Goal: Find specific page/section: Find specific page/section

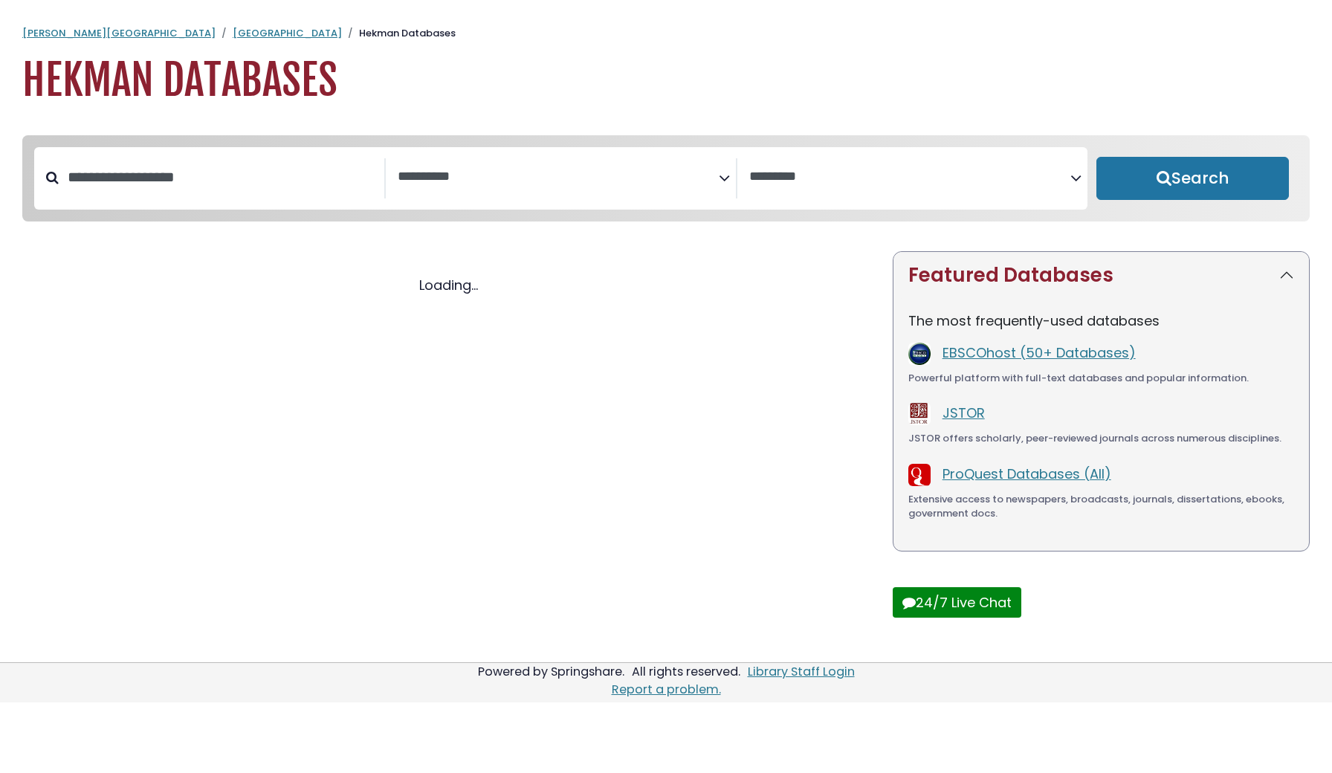
select select "Database Subject Filter"
select select "Database Vendors Filter"
select select "Database Subject Filter"
select select "Database Vendors Filter"
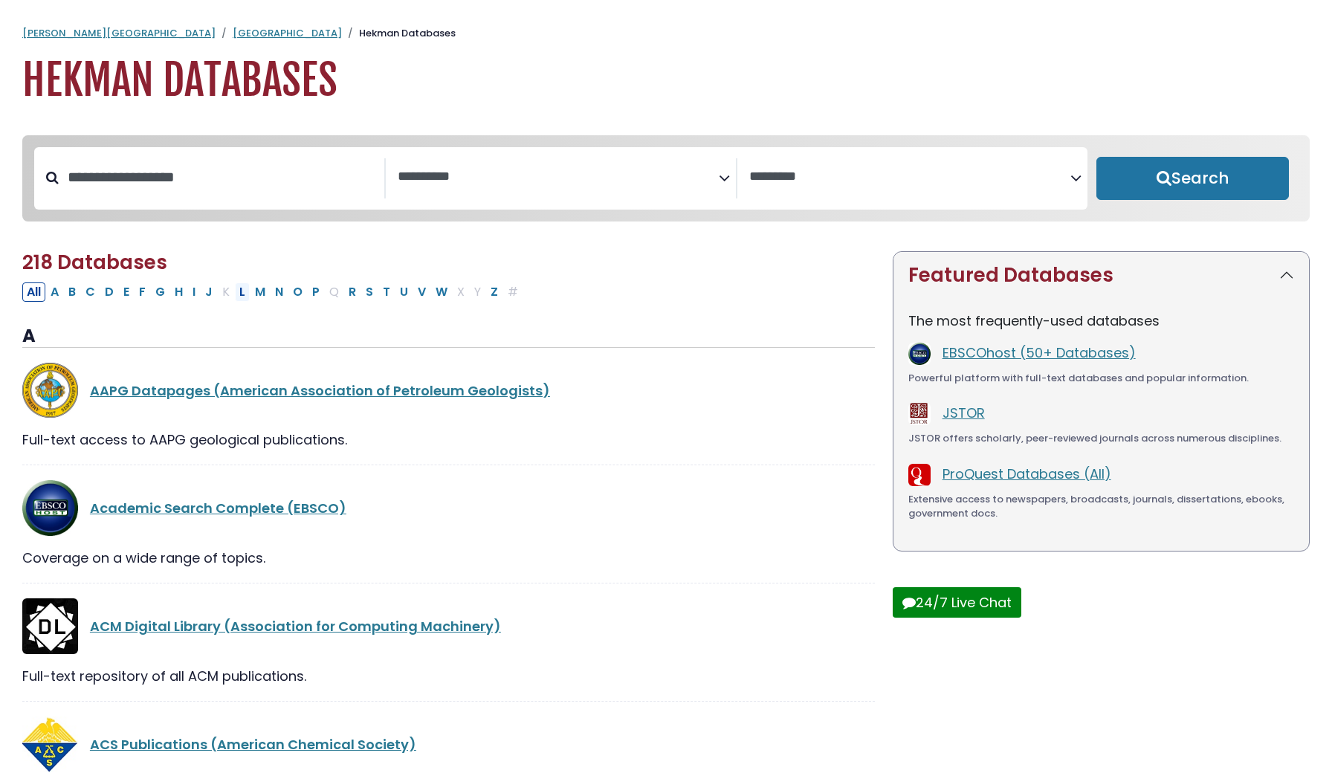
click at [242, 295] on button "L" at bounding box center [242, 291] width 15 height 19
select select "Database Subject Filter"
select select "Database Vendors Filter"
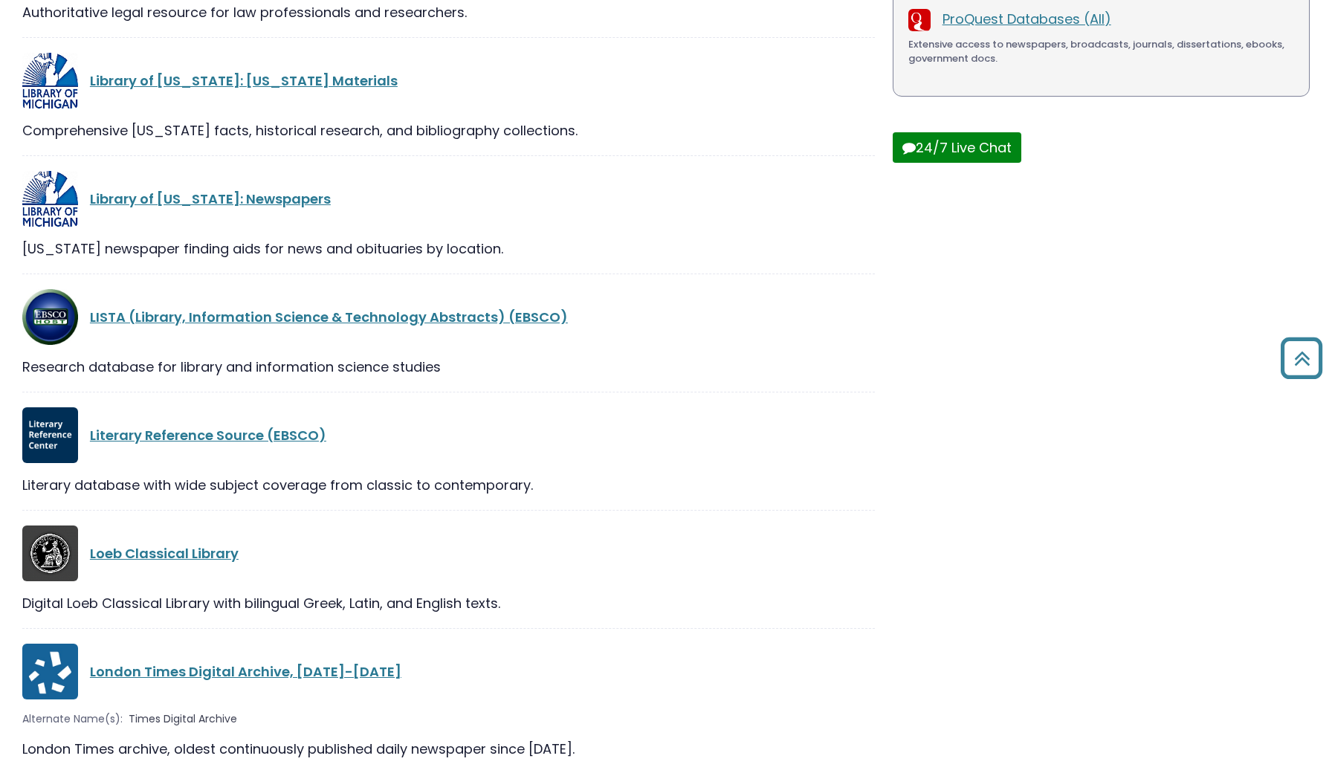
scroll to position [468, 0]
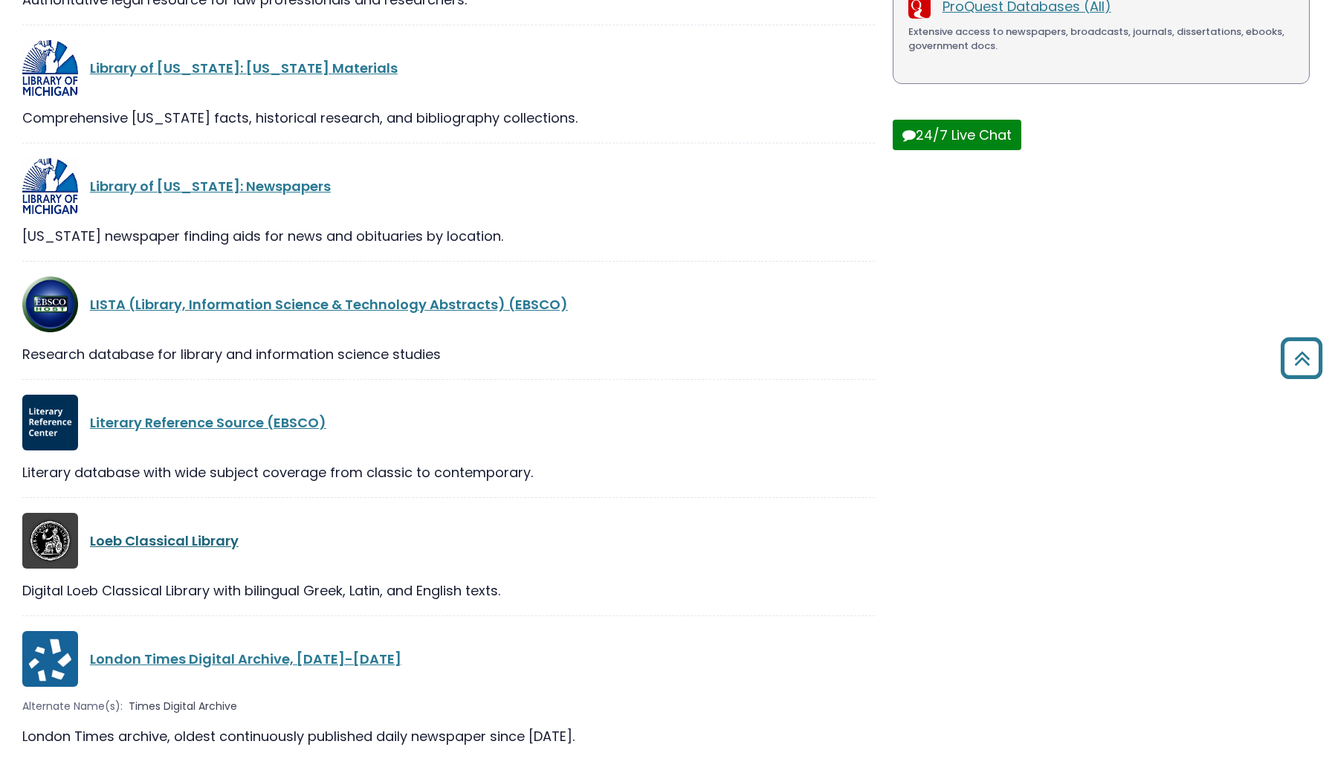
click at [193, 543] on link "Loeb Classical Library" at bounding box center [164, 540] width 149 height 19
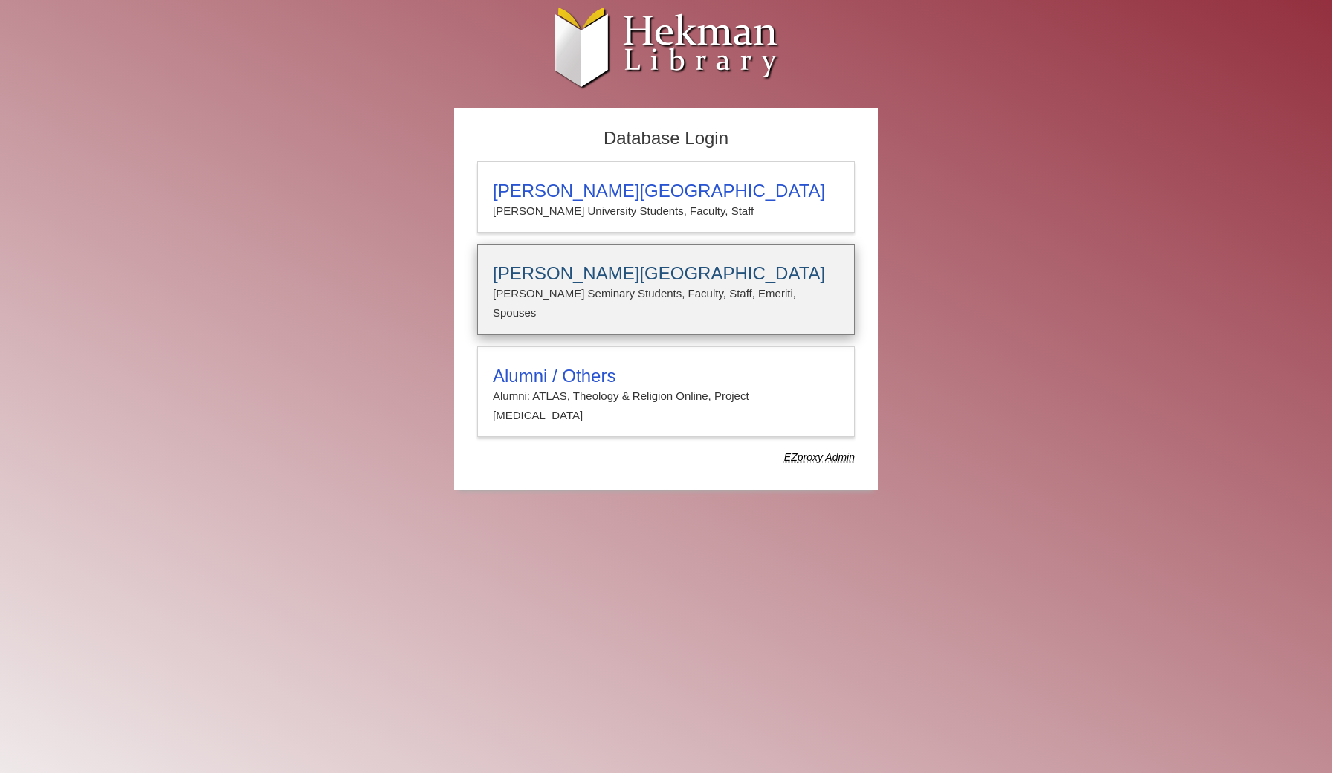
click at [604, 279] on h3 "Calvin Theological Seminary" at bounding box center [666, 273] width 346 height 21
